Goal: Find specific page/section: Find specific page/section

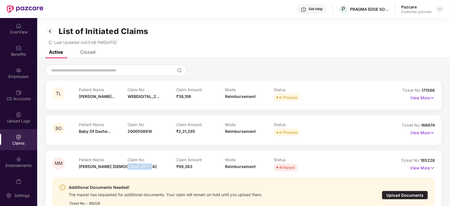
scroll to position [70, 0]
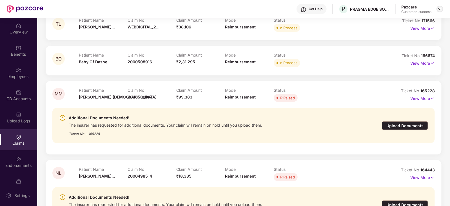
click at [437, 9] on div at bounding box center [440, 9] width 7 height 7
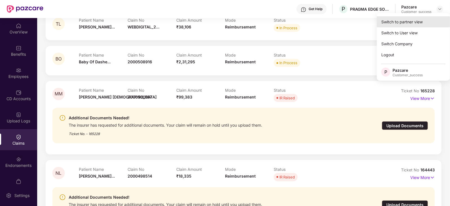
click at [413, 16] on div "Switch to partner view" at bounding box center [413, 21] width 73 height 11
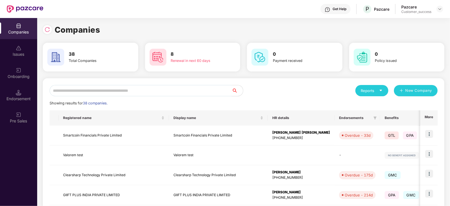
click at [151, 87] on input "text" at bounding box center [141, 90] width 182 height 11
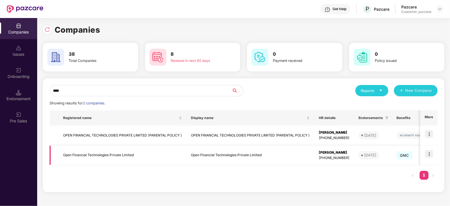
type input "****"
click at [429, 155] on img at bounding box center [430, 154] width 8 height 8
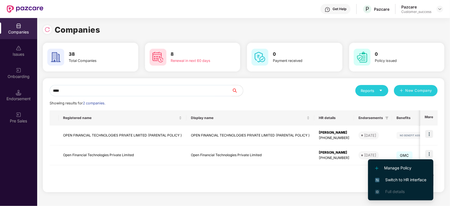
click at [399, 178] on span "Switch to HR interface" at bounding box center [400, 180] width 51 height 6
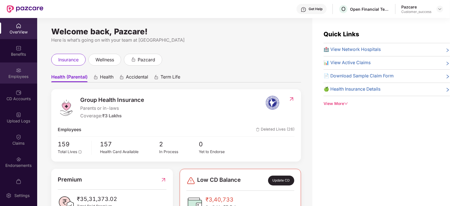
click at [14, 77] on div "Employees" at bounding box center [18, 77] width 37 height 6
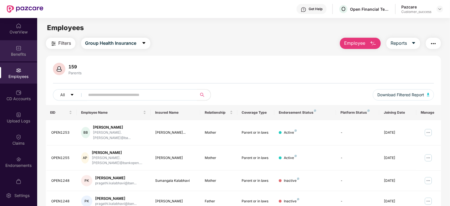
click at [27, 56] on div "Benefits" at bounding box center [18, 55] width 37 height 6
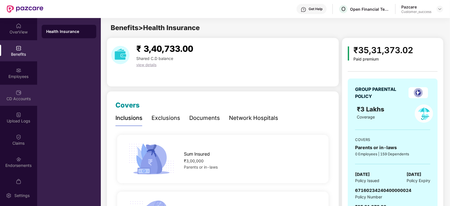
click at [23, 96] on div "CD Accounts" at bounding box center [18, 99] width 37 height 6
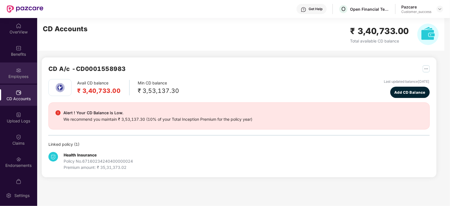
click at [12, 71] on div "Employees" at bounding box center [18, 73] width 37 height 21
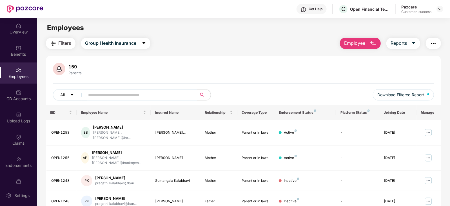
click at [121, 95] on input "text" at bounding box center [138, 95] width 101 height 8
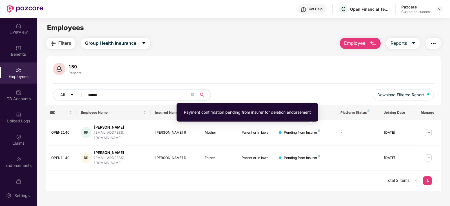
type input "******"
